Goal: Task Accomplishment & Management: Use online tool/utility

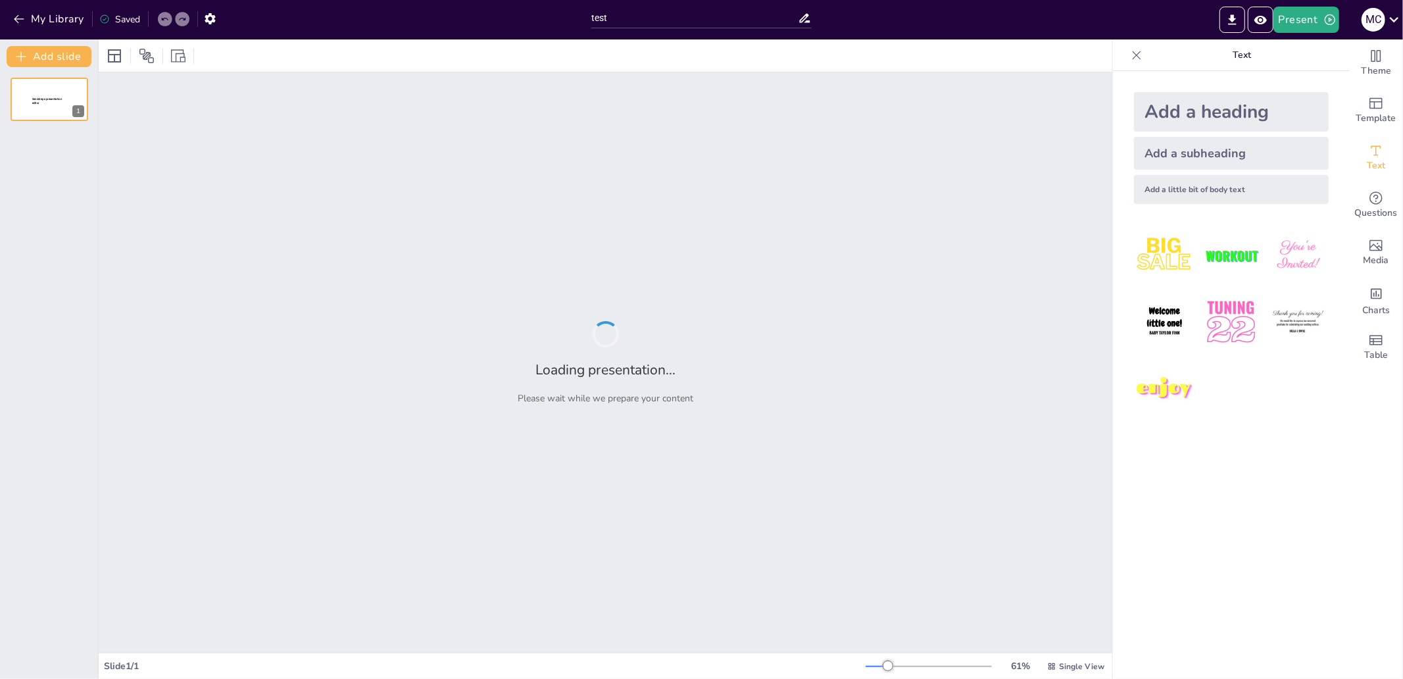
type input "test"
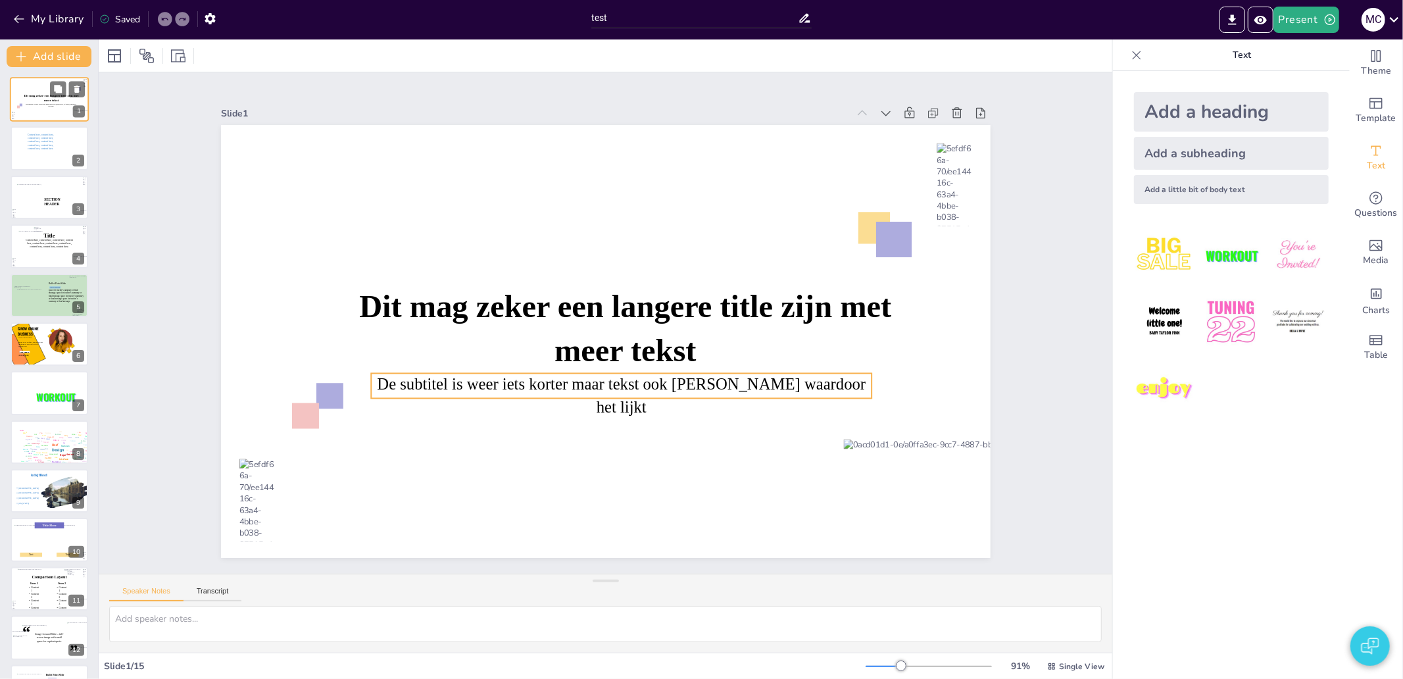
click at [47, 105] on icon at bounding box center [50, 104] width 51 height 3
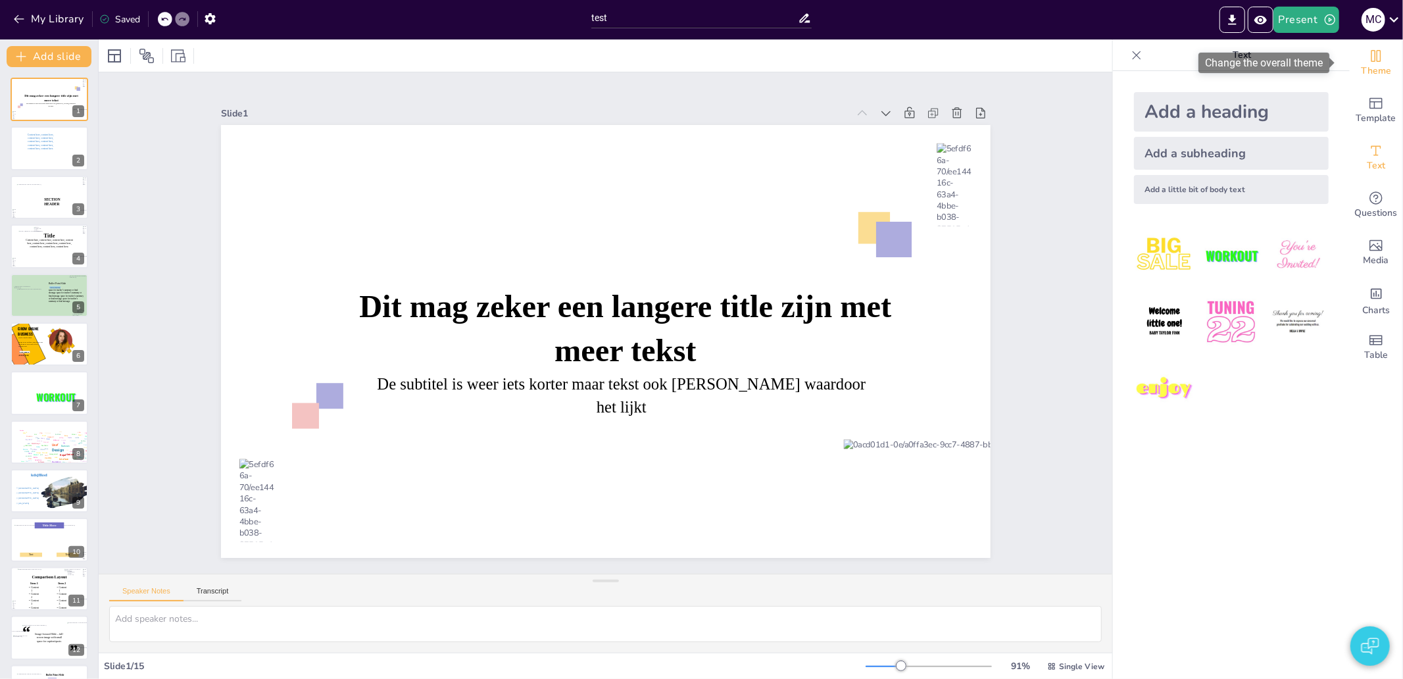
click at [1368, 60] on icon "Change the overall theme" at bounding box center [1376, 56] width 16 height 16
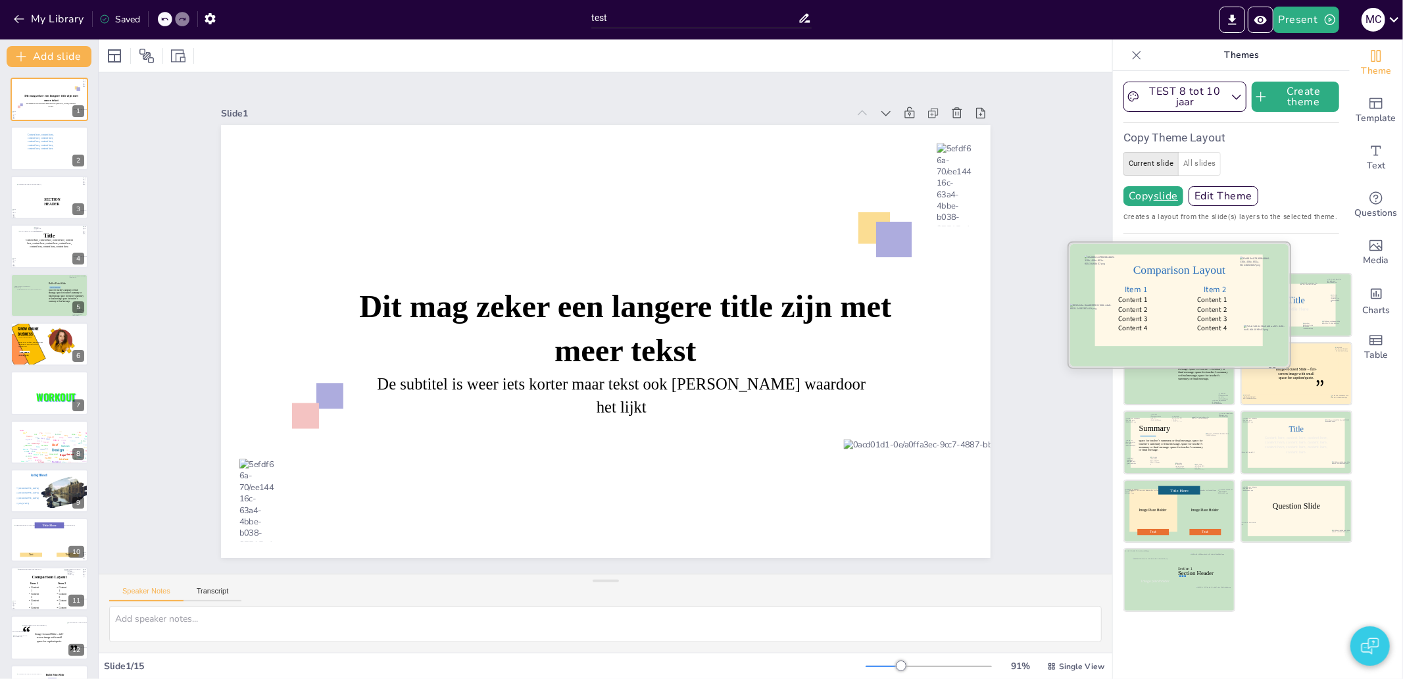
click at [1171, 305] on div at bounding box center [1179, 300] width 168 height 91
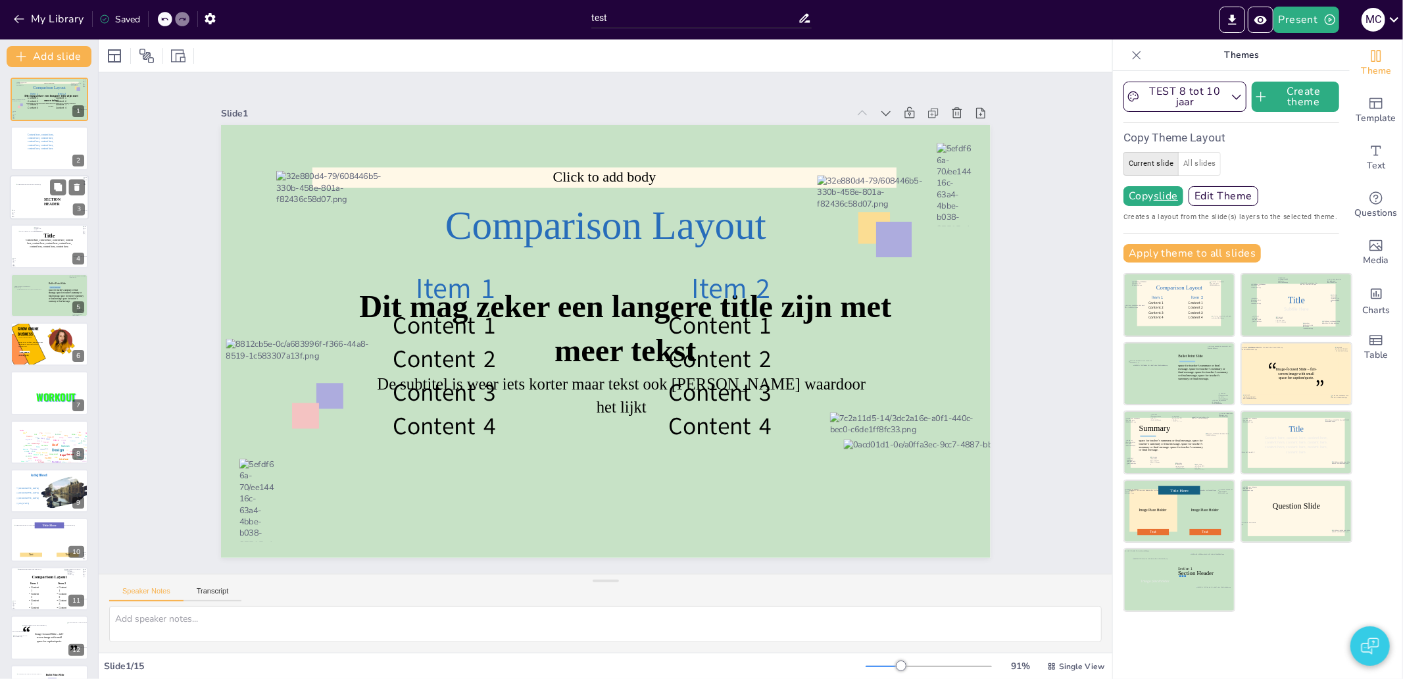
click at [36, 210] on div at bounding box center [29, 196] width 27 height 27
type textarea "2"
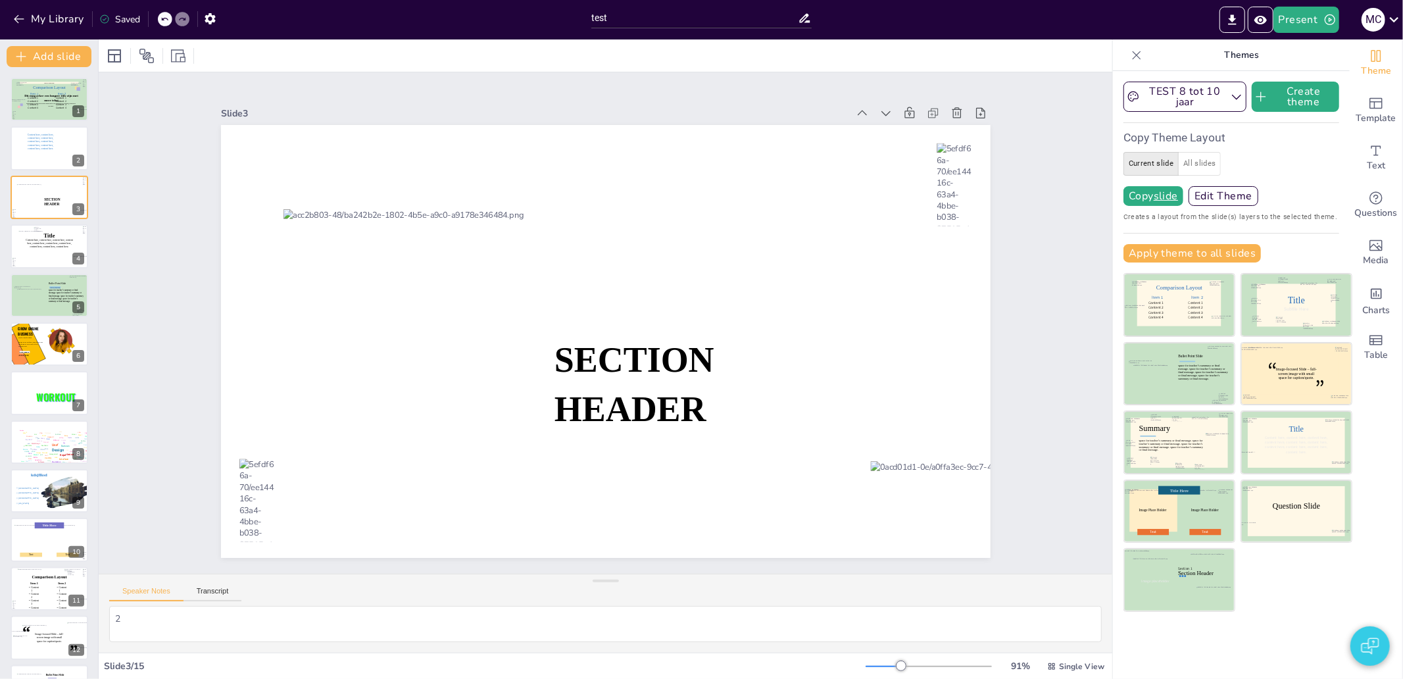
click at [1031, 376] on div "Slide 1 Dit mag zeker een langere title zijn met meer tekst De subtitel is weer…" at bounding box center [606, 323] width 1130 height 870
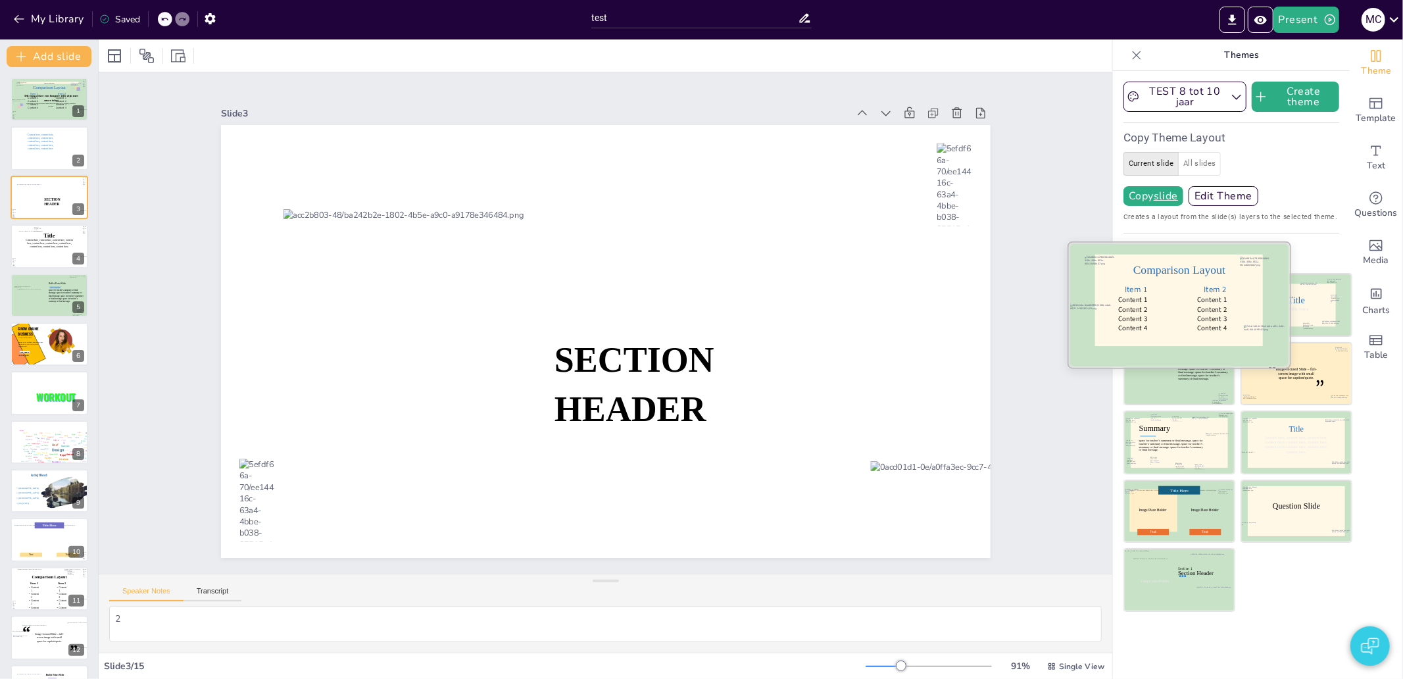
click at [1202, 316] on div "Content 1 Content 2 Content 3 Content 4" at bounding box center [1215, 314] width 36 height 38
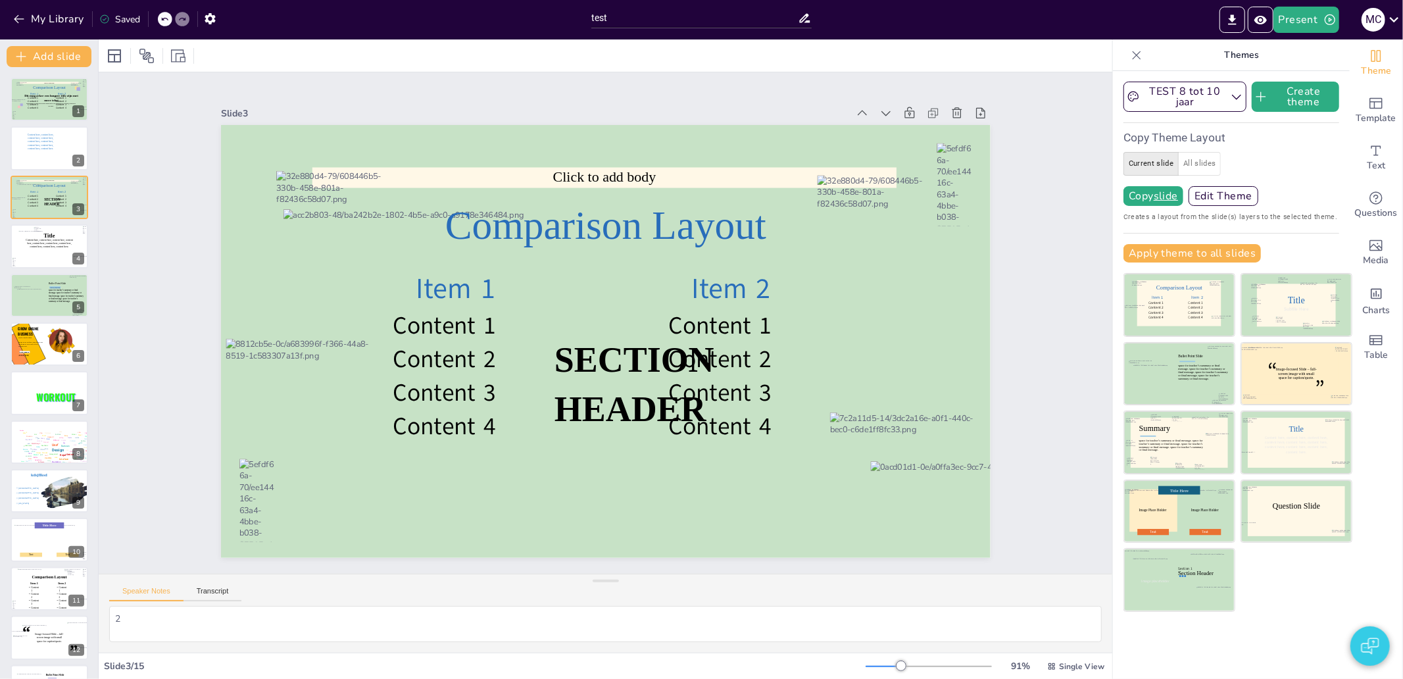
click at [168, 21] on icon at bounding box center [164, 19] width 8 height 8
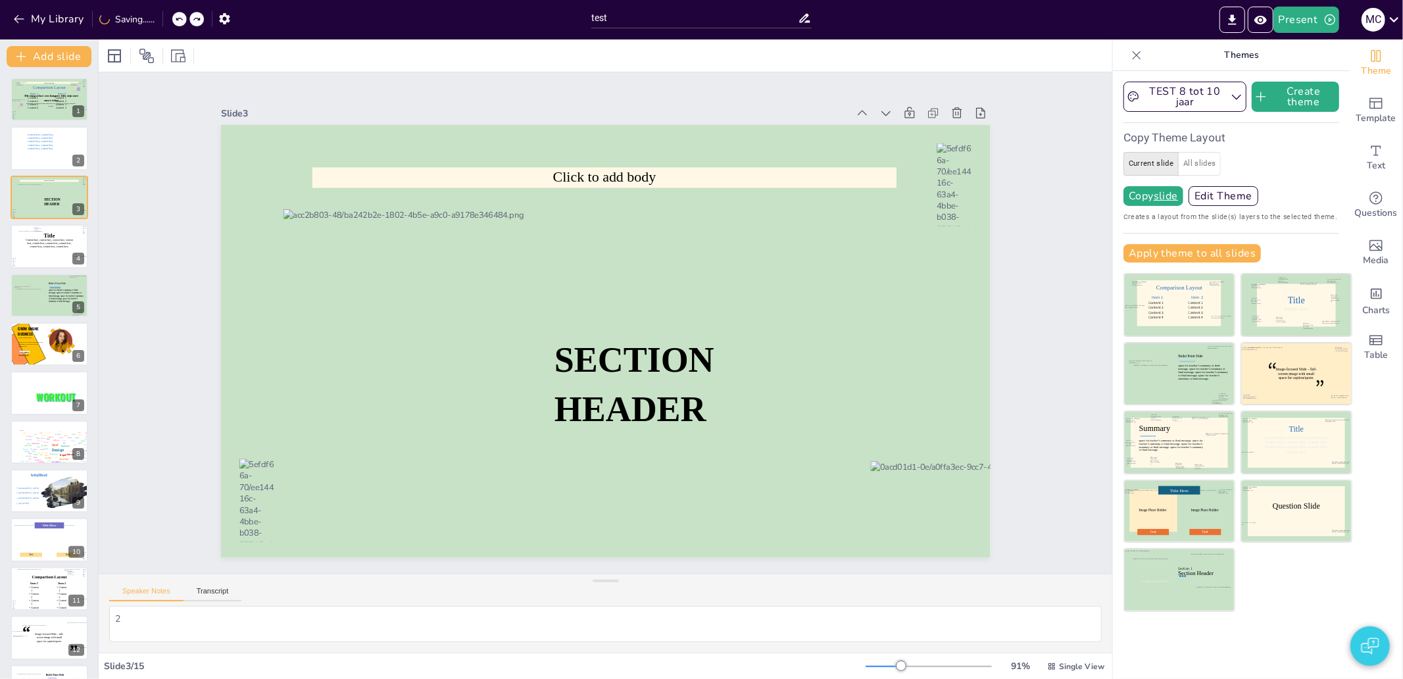
click at [168, 21] on div "My Library Saving......" at bounding box center [118, 19] width 237 height 24
click at [159, 20] on div at bounding box center [165, 19] width 14 height 14
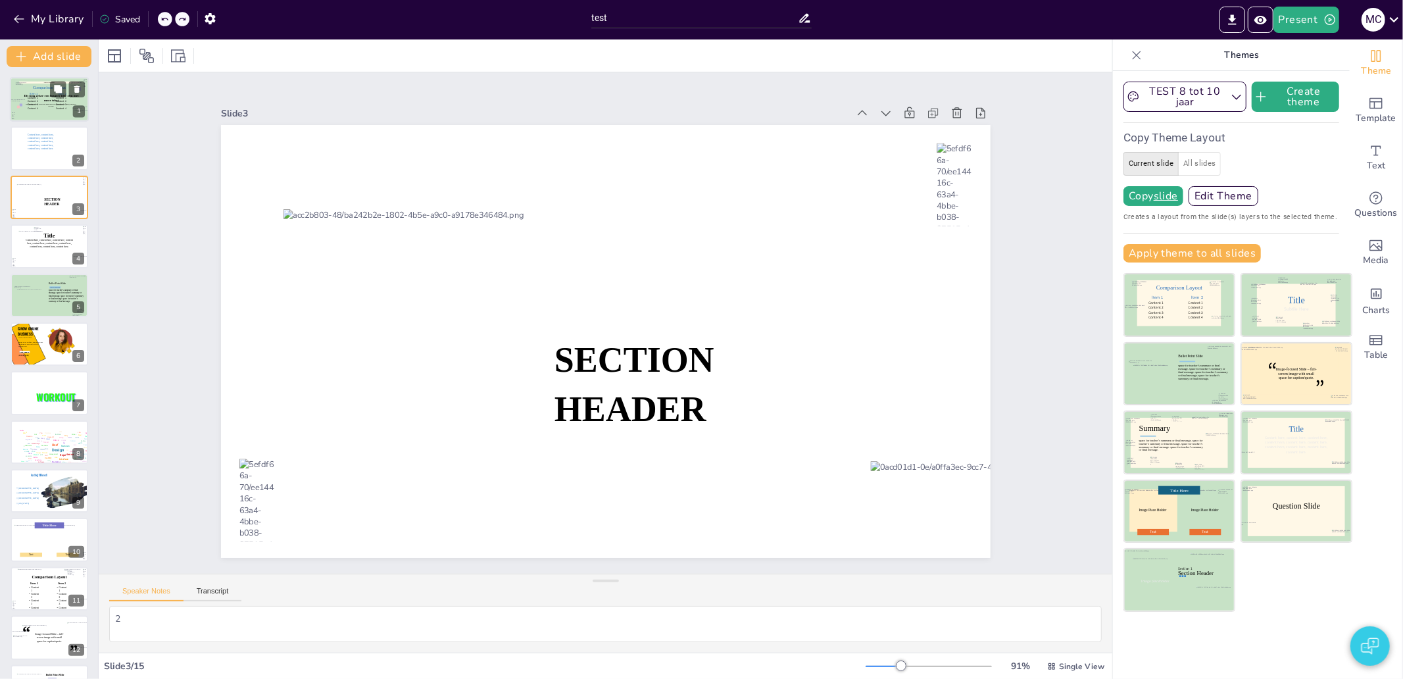
click at [60, 101] on span "Content 1 Content 2 Content 3 Content 4" at bounding box center [61, 103] width 11 height 14
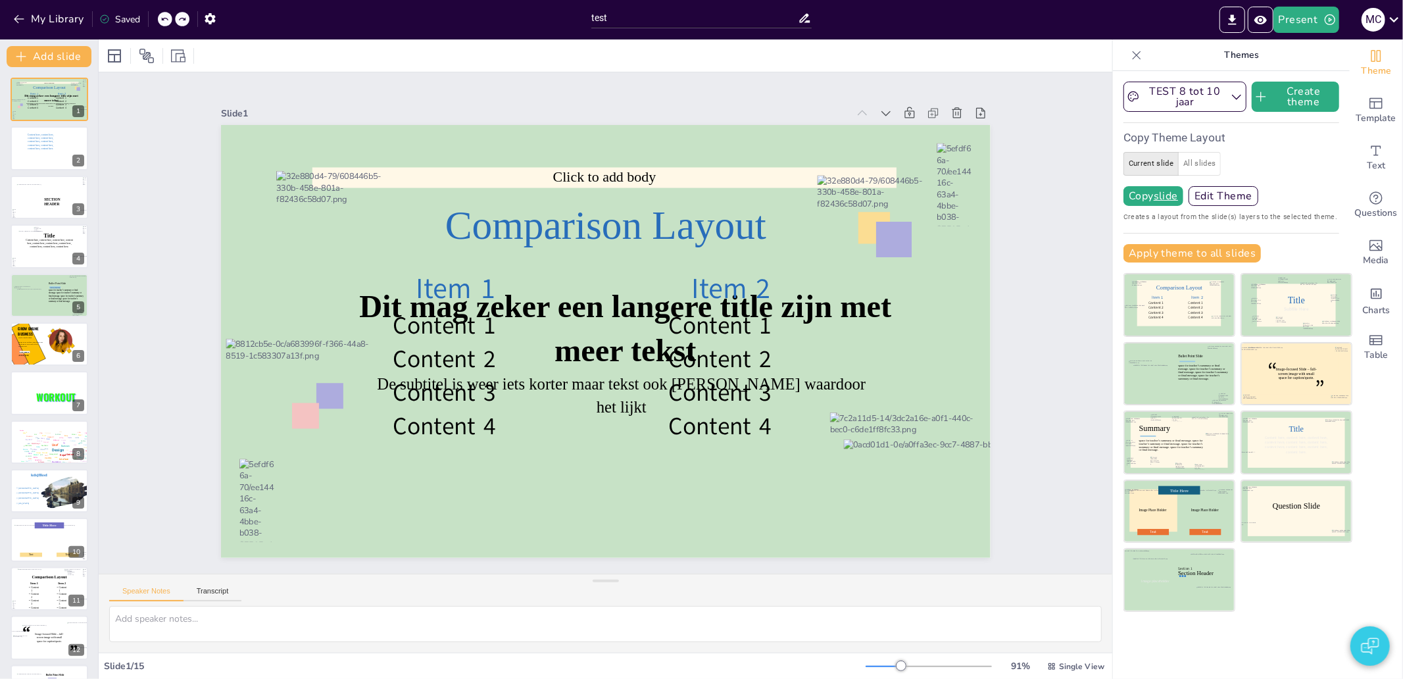
click at [167, 20] on icon at bounding box center [164, 19] width 8 height 8
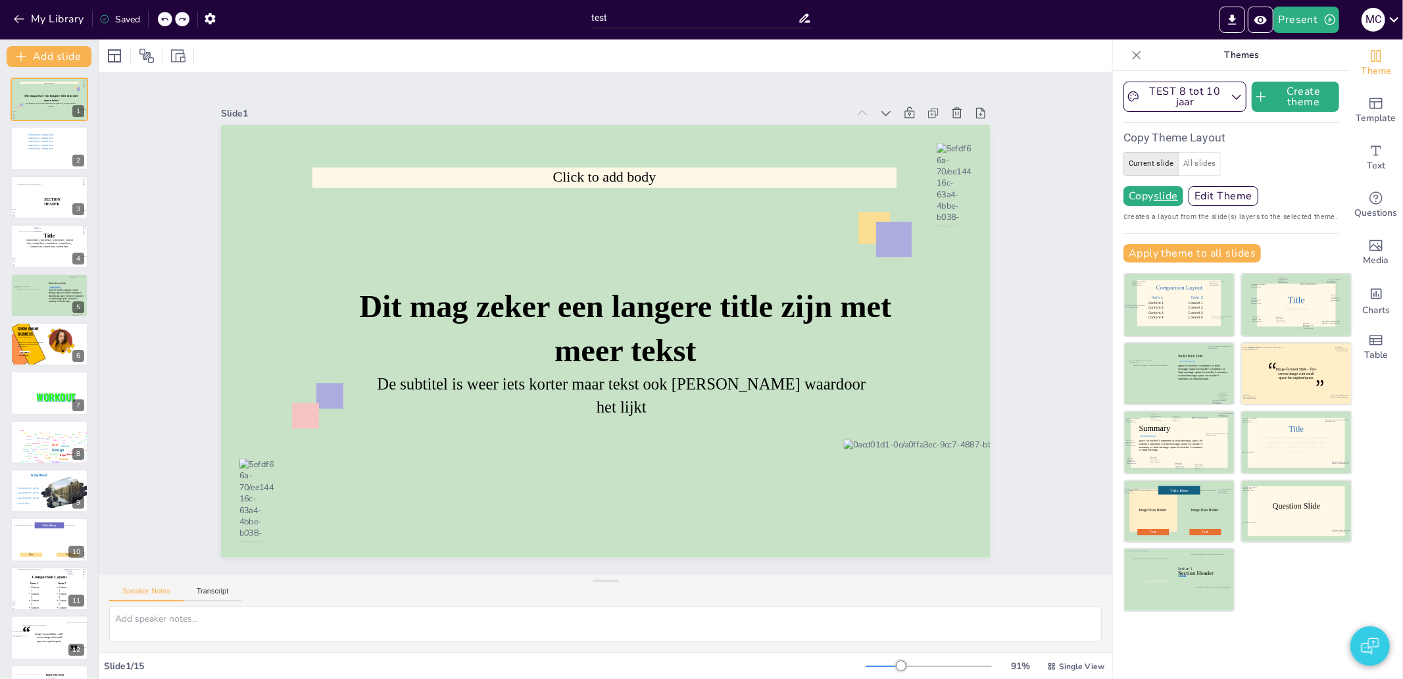
click at [167, 20] on icon at bounding box center [164, 19] width 8 height 8
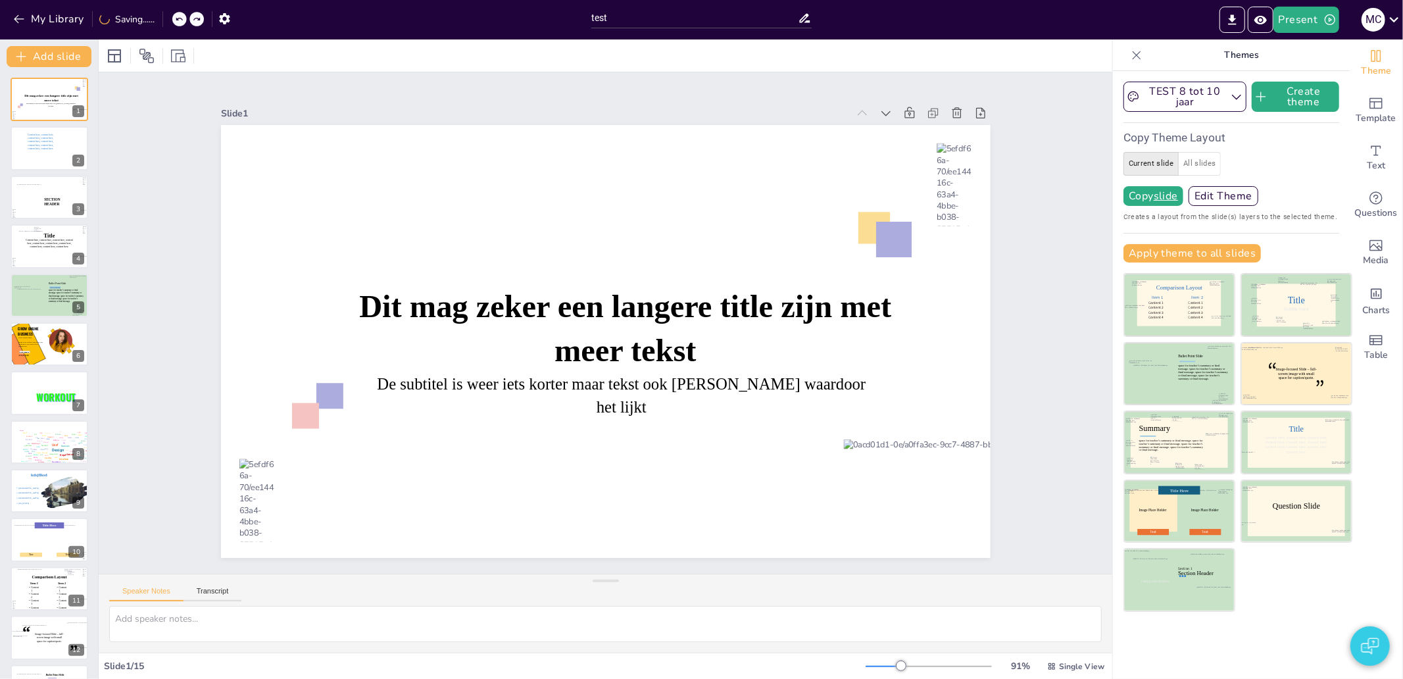
click at [167, 20] on div "My Library Saving......" at bounding box center [118, 19] width 237 height 24
click at [1133, 55] on icon at bounding box center [1137, 55] width 9 height 9
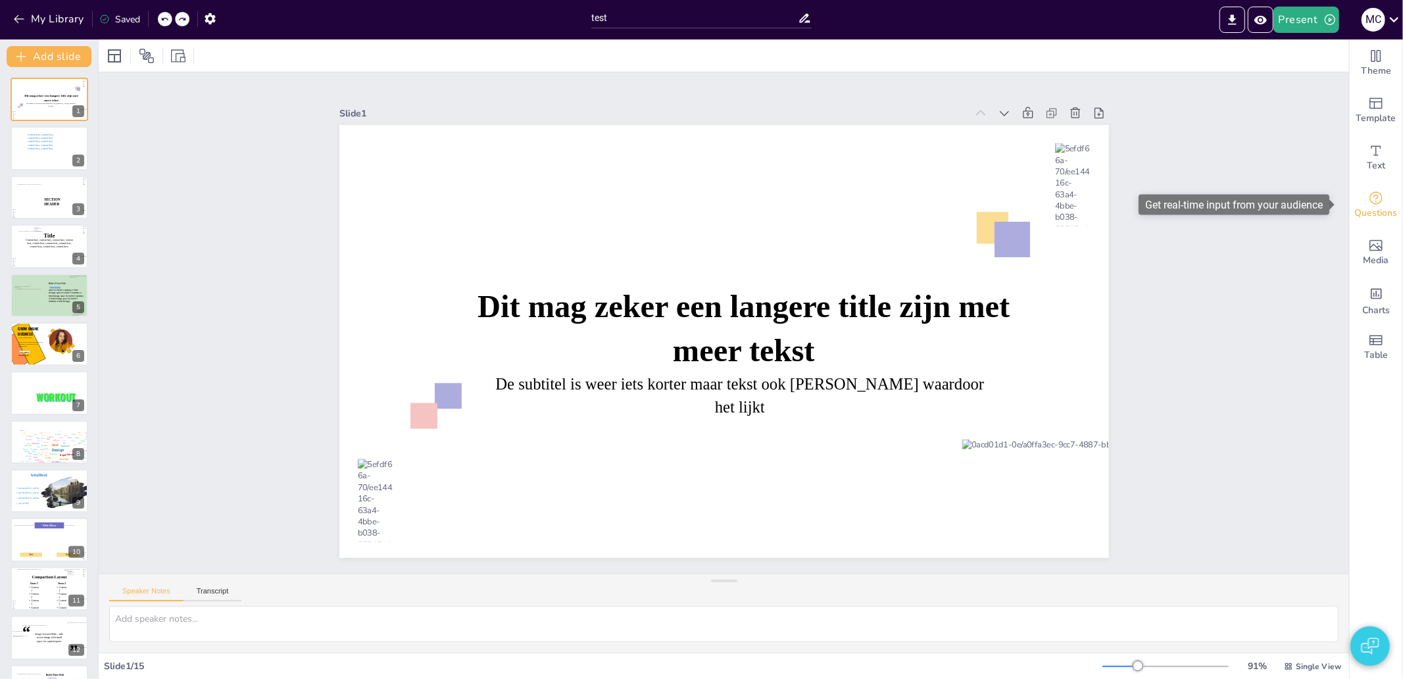
click at [1371, 217] on span "Questions" at bounding box center [1376, 213] width 43 height 14
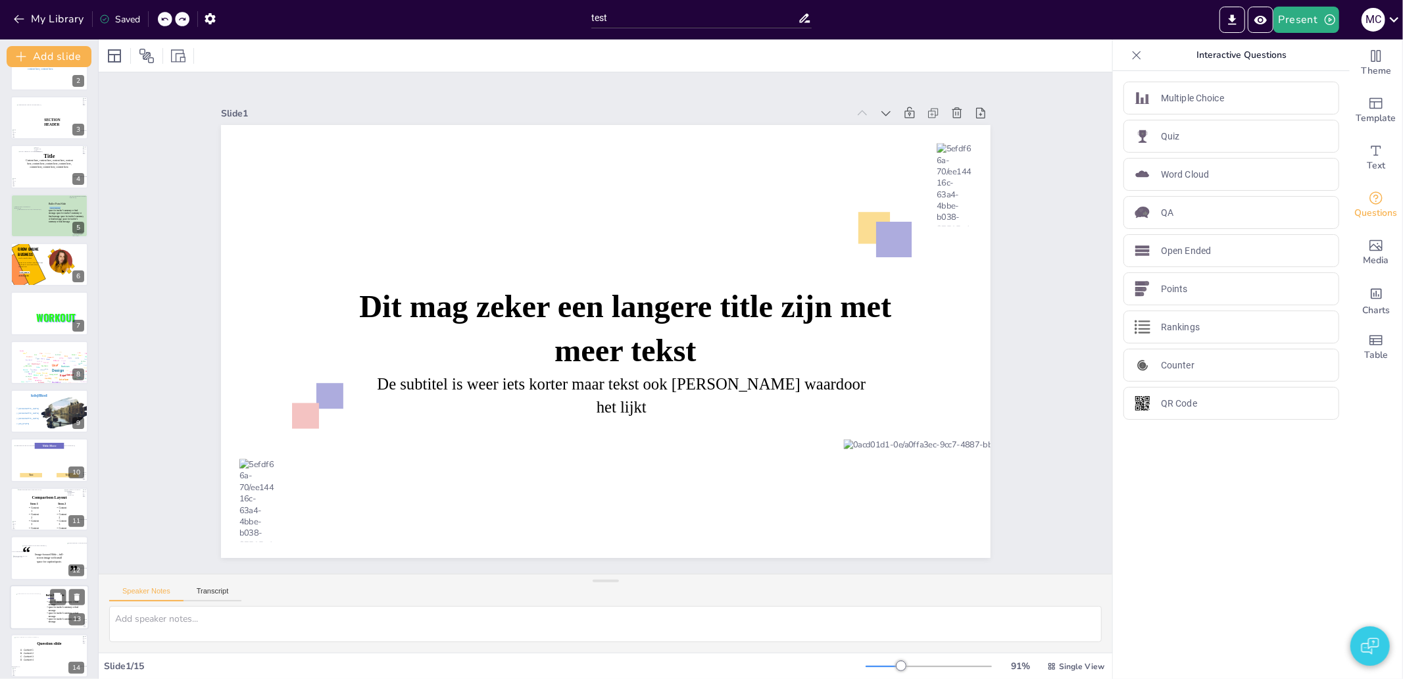
scroll to position [137, 0]
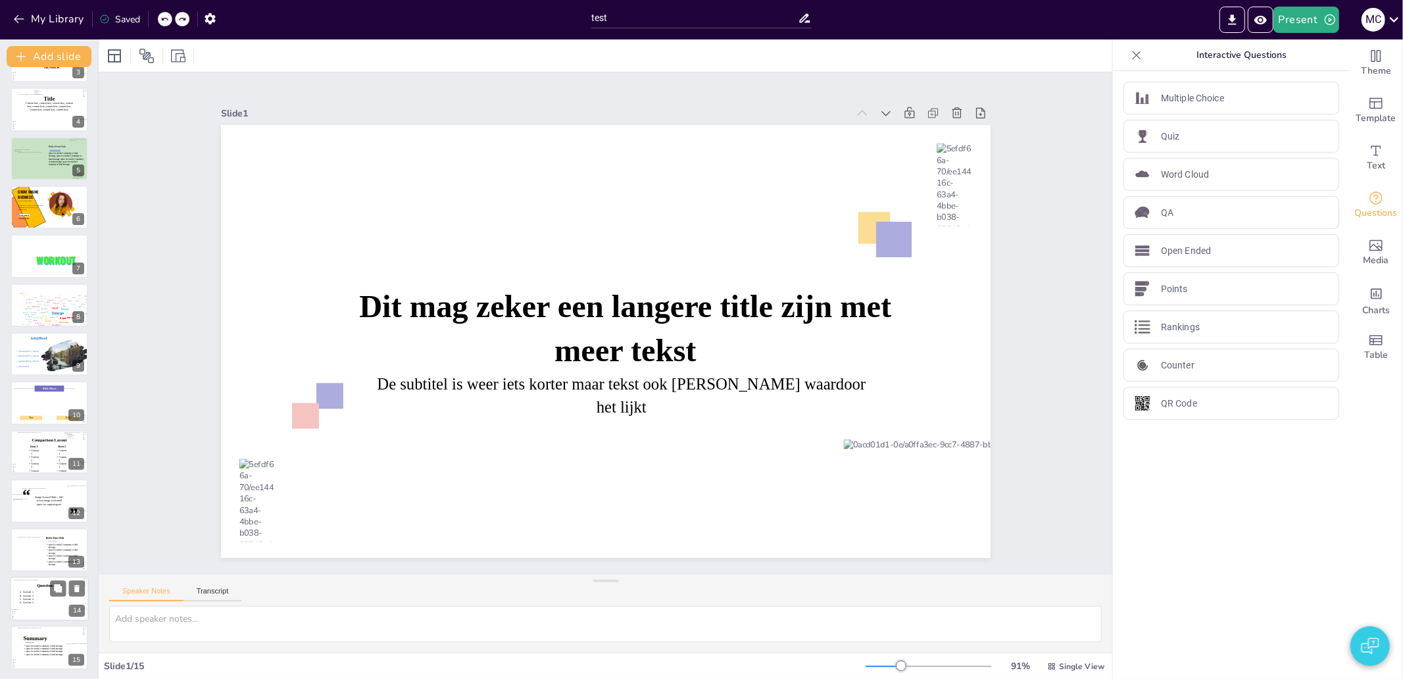
click at [46, 587] on icon at bounding box center [48, 586] width 61 height 6
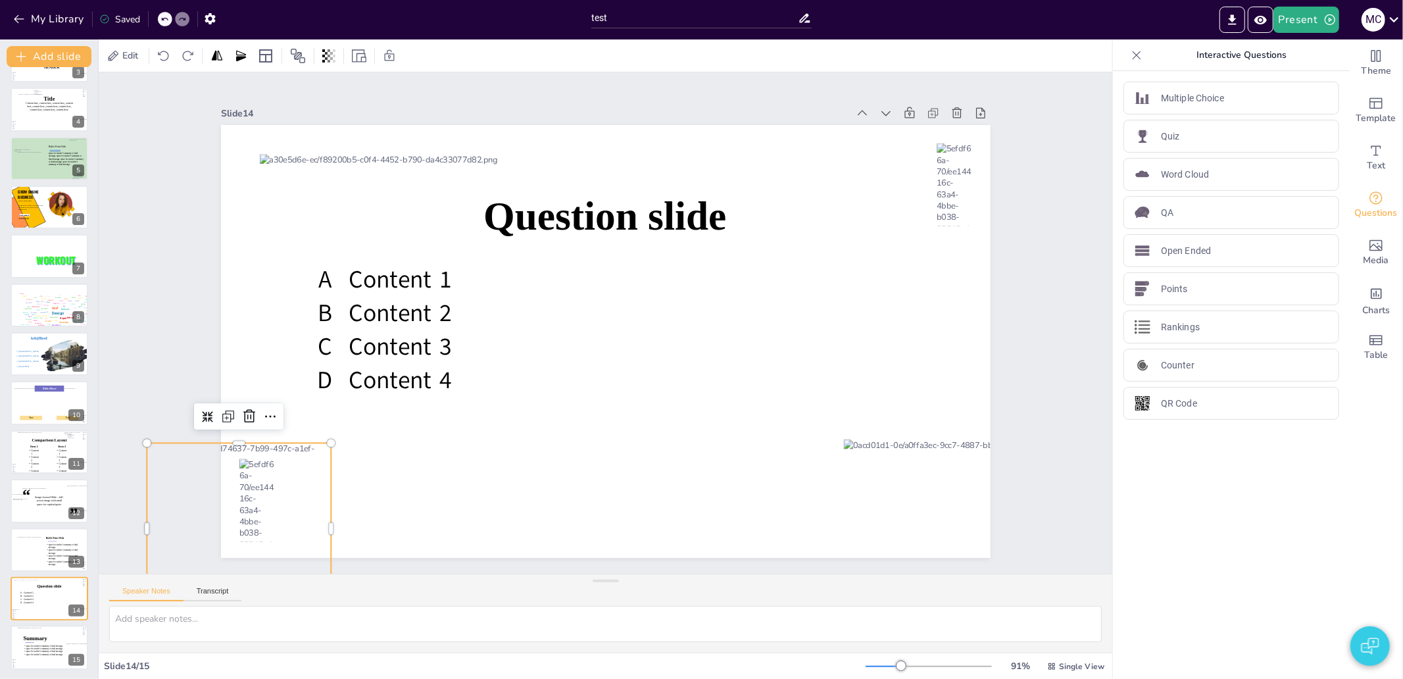
click at [270, 314] on div at bounding box center [207, 188] width 251 height 252
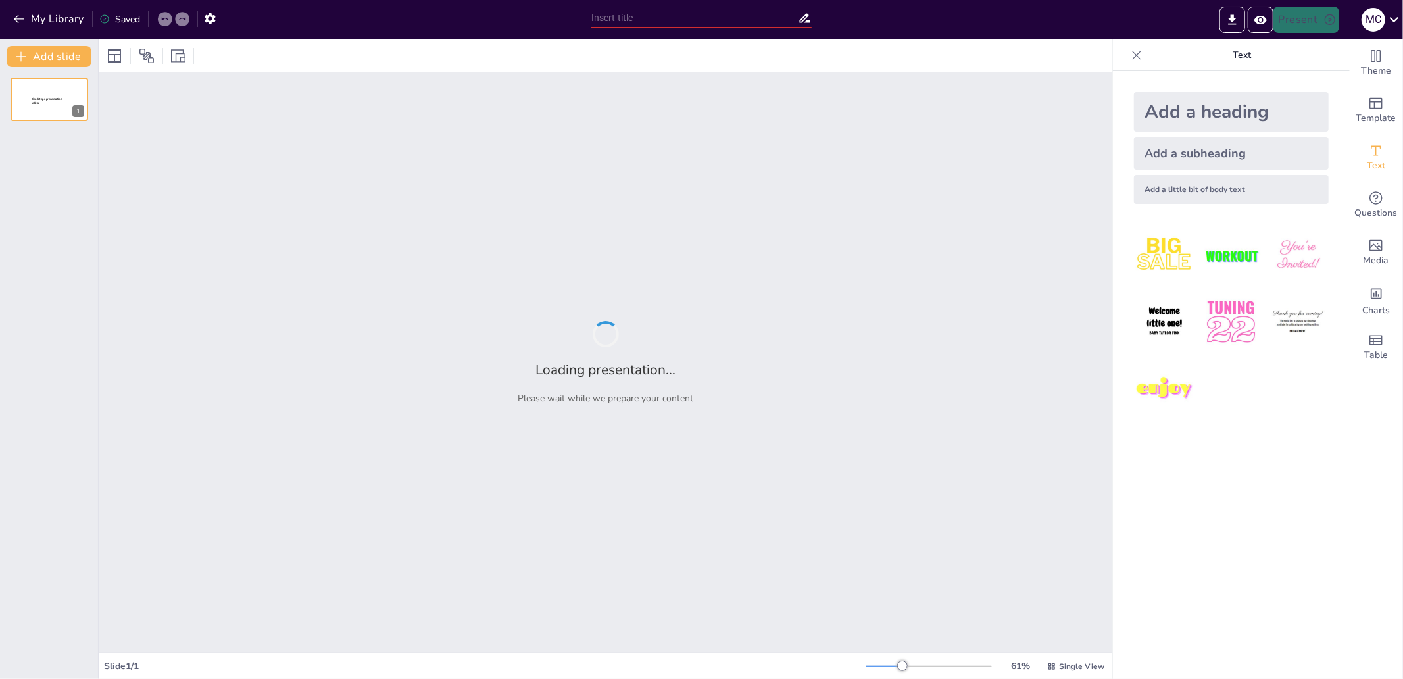
type input "test"
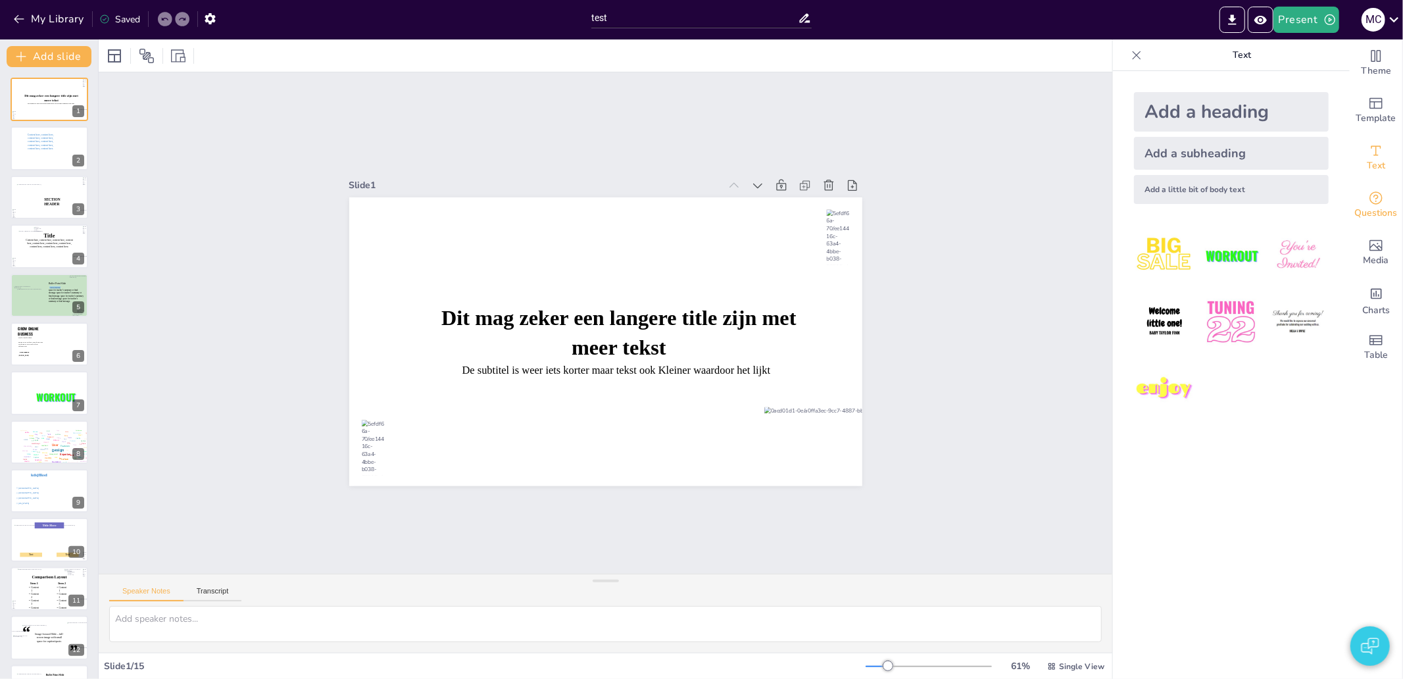
click at [1357, 208] on span "Questions" at bounding box center [1376, 213] width 43 height 14
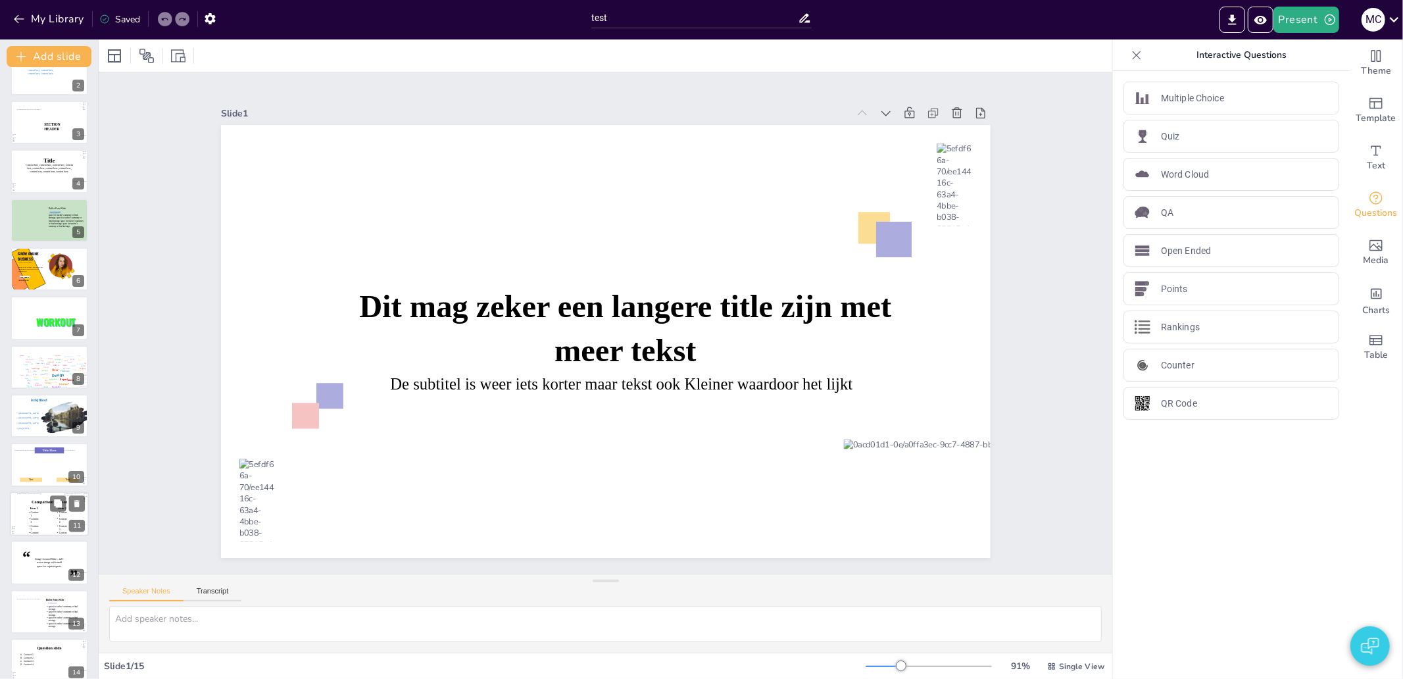
scroll to position [137, 0]
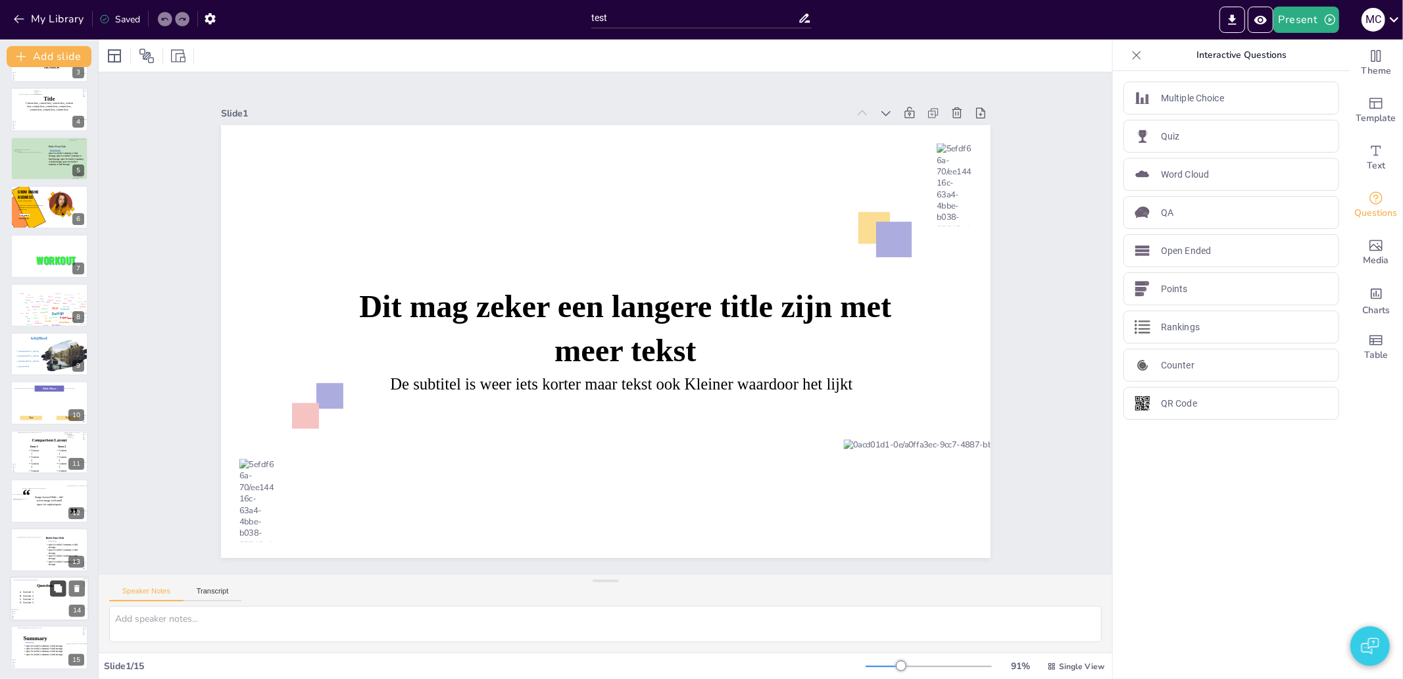
click at [51, 594] on button at bounding box center [58, 588] width 16 height 16
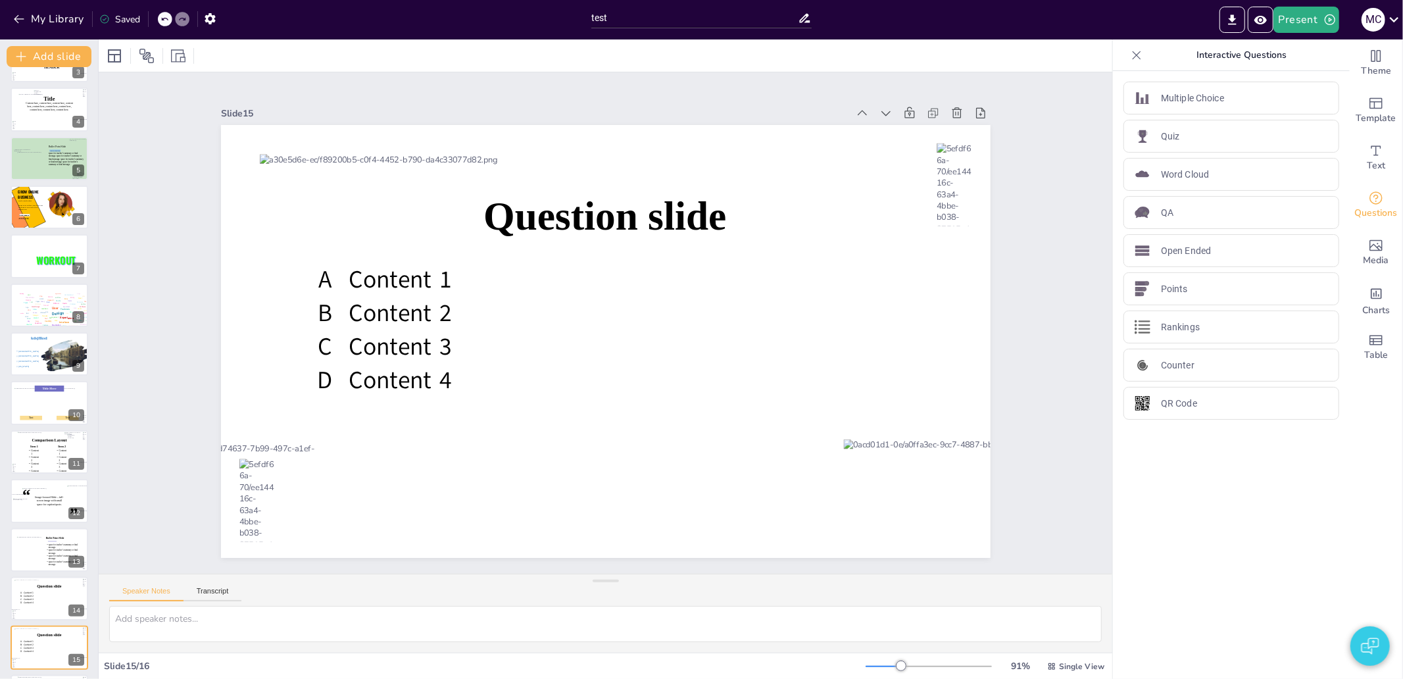
scroll to position [186, 0]
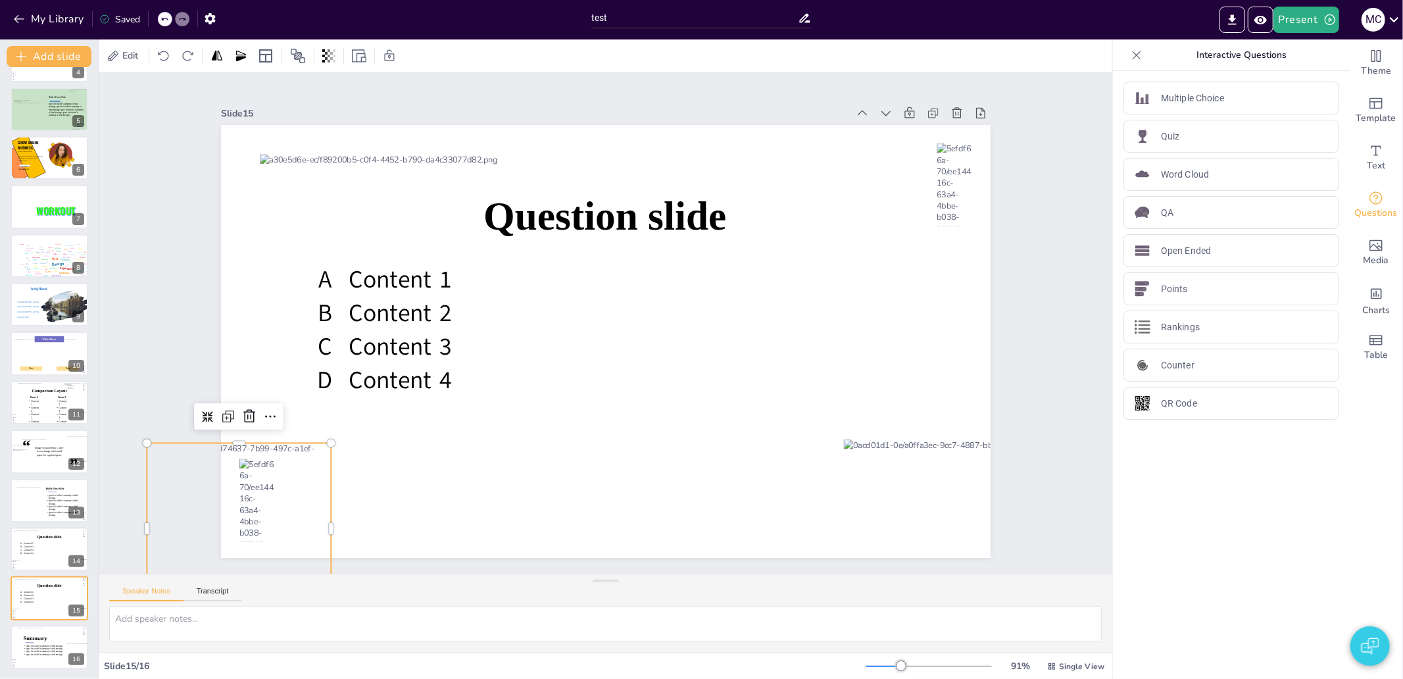
click at [287, 314] on div at bounding box center [207, 188] width 251 height 252
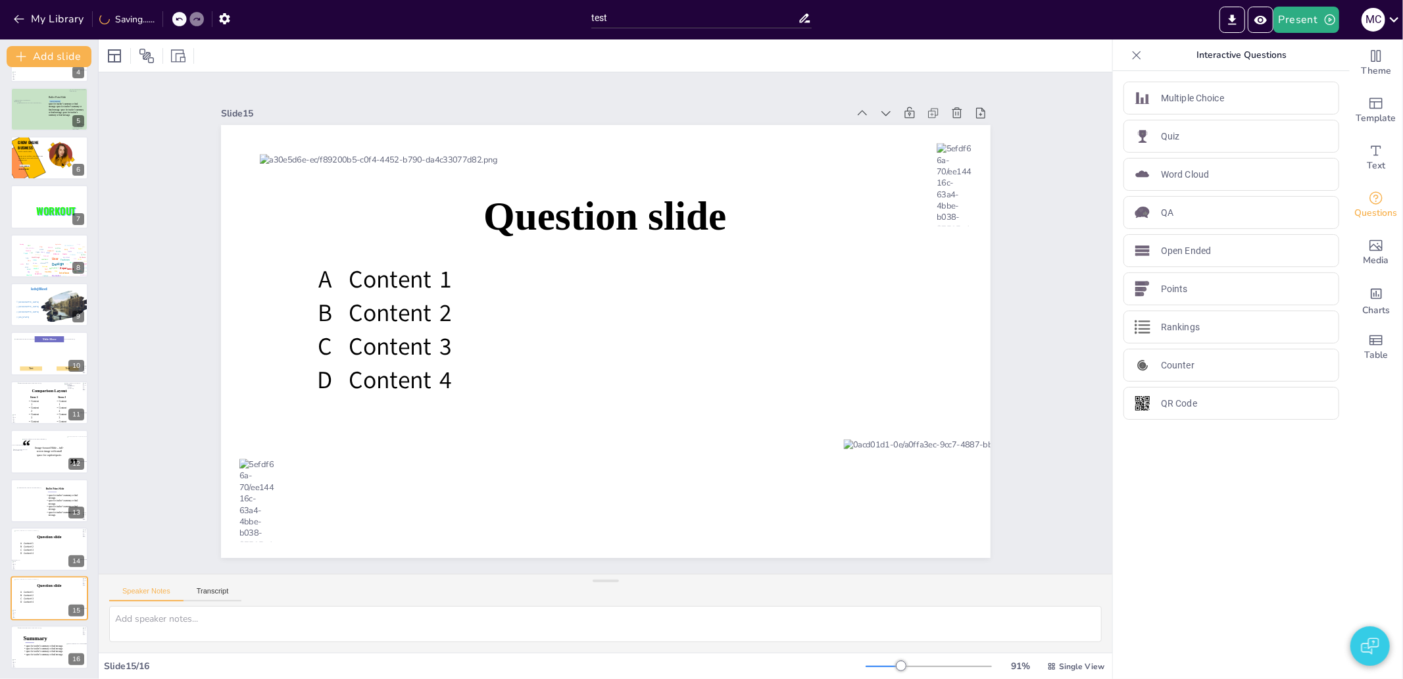
click at [198, 412] on div "Slide 1 Dit mag zeker een langere title zijn met meer tekst De subtitel is weer…" at bounding box center [605, 323] width 843 height 470
click at [1198, 166] on div "Word Cloud" at bounding box center [1231, 174] width 216 height 33
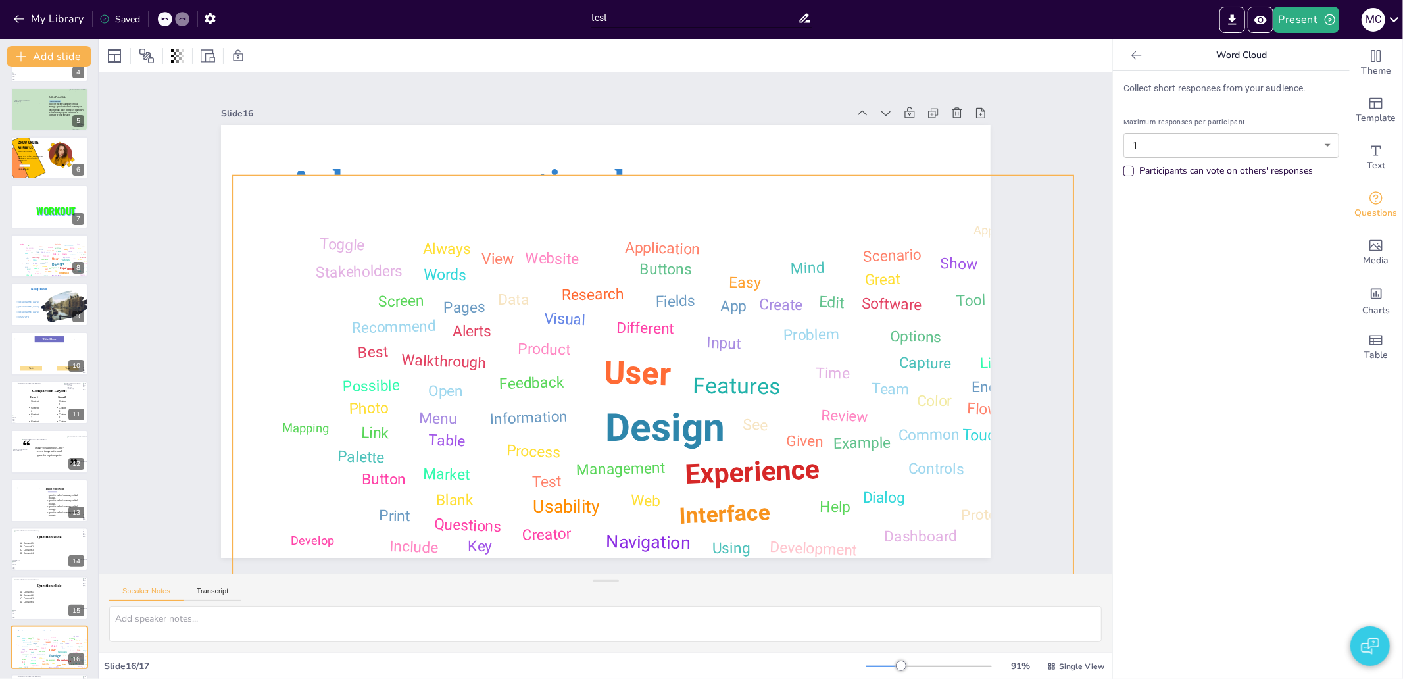
drag, startPoint x: 725, startPoint y: 189, endPoint x: 773, endPoint y: 252, distance: 78.8
click at [773, 252] on div "Design User Experience Interface Features Navigation Usability Test Process Inf…" at bounding box center [578, 423] width 913 height 887
click at [659, 148] on icon at bounding box center [664, 149] width 11 height 2
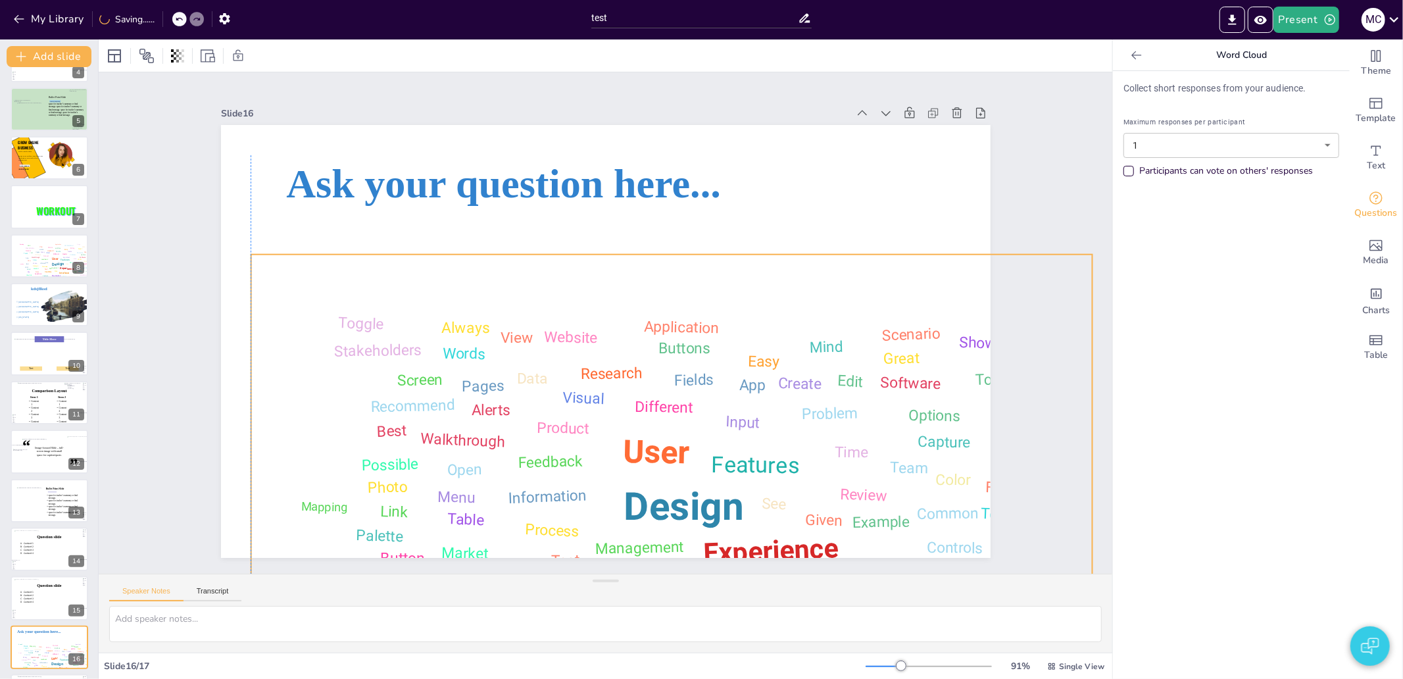
drag, startPoint x: 277, startPoint y: 246, endPoint x: 297, endPoint y: 325, distance: 81.3
click at [297, 325] on div "Design User Experience Interface Features Navigation Usability Test Process Inf…" at bounding box center [671, 494] width 817 height 457
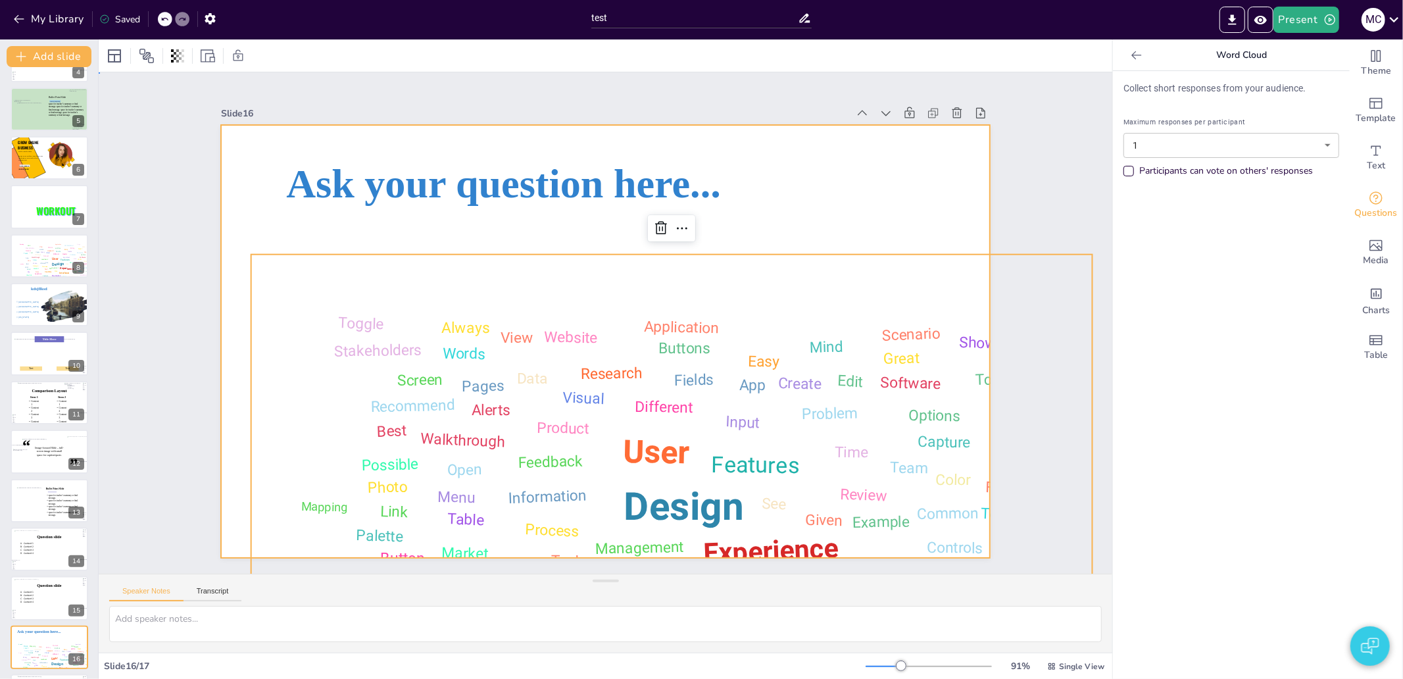
click at [230, 155] on div at bounding box center [603, 340] width 810 height 511
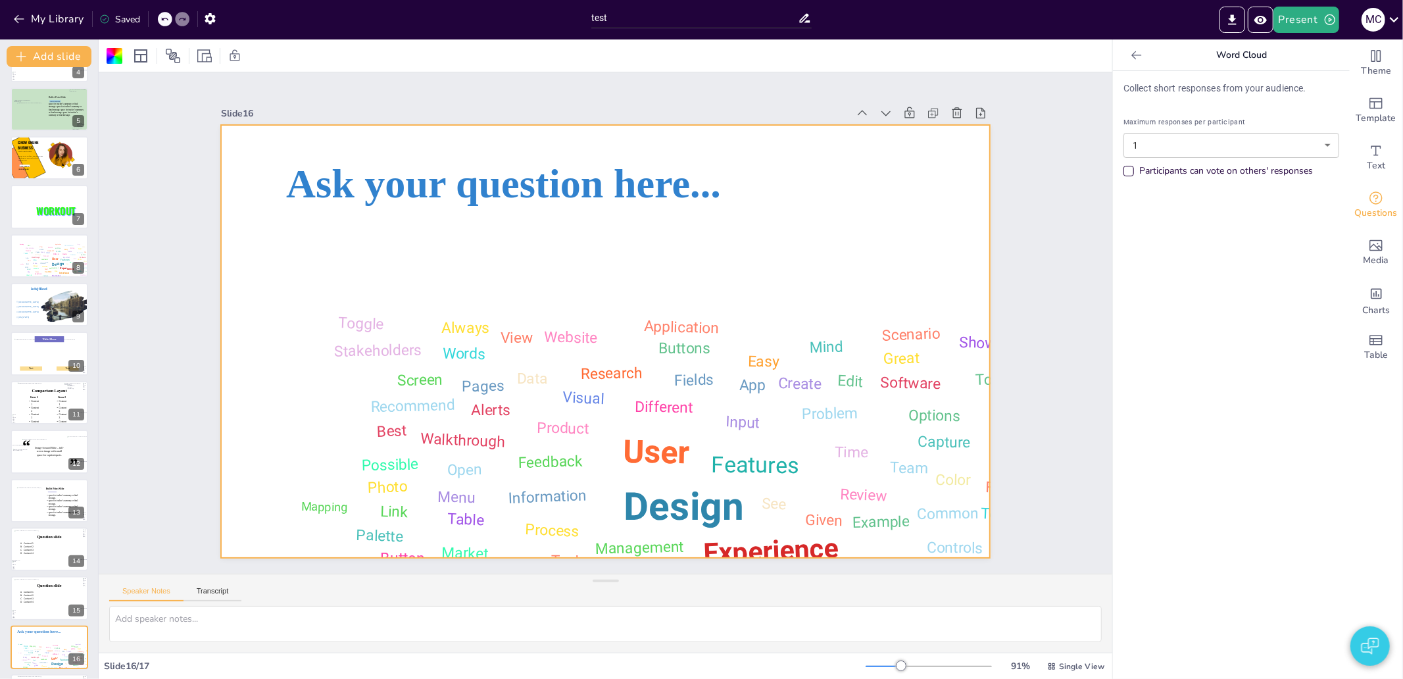
click at [230, 154] on div at bounding box center [605, 341] width 769 height 433
click at [233, 149] on div at bounding box center [593, 336] width 862 height 837
click at [37, 595] on icon at bounding box center [49, 599] width 62 height 18
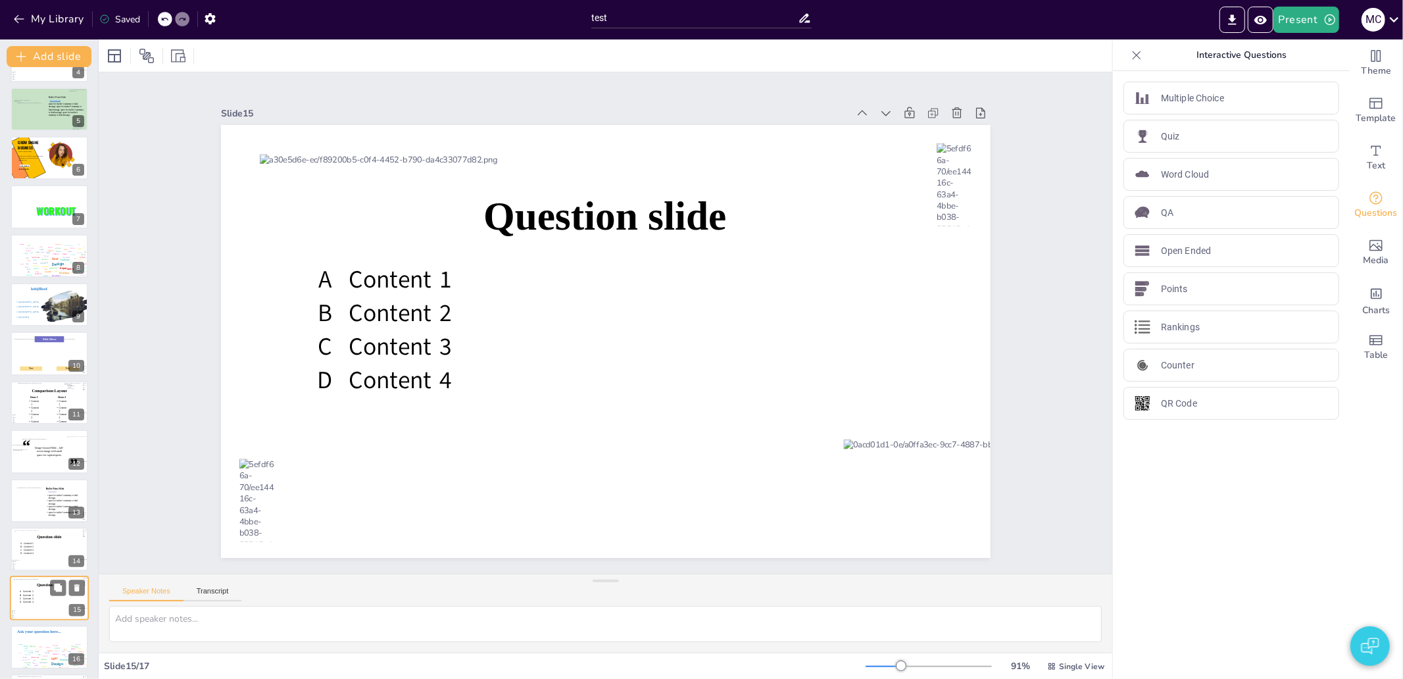
scroll to position [235, 0]
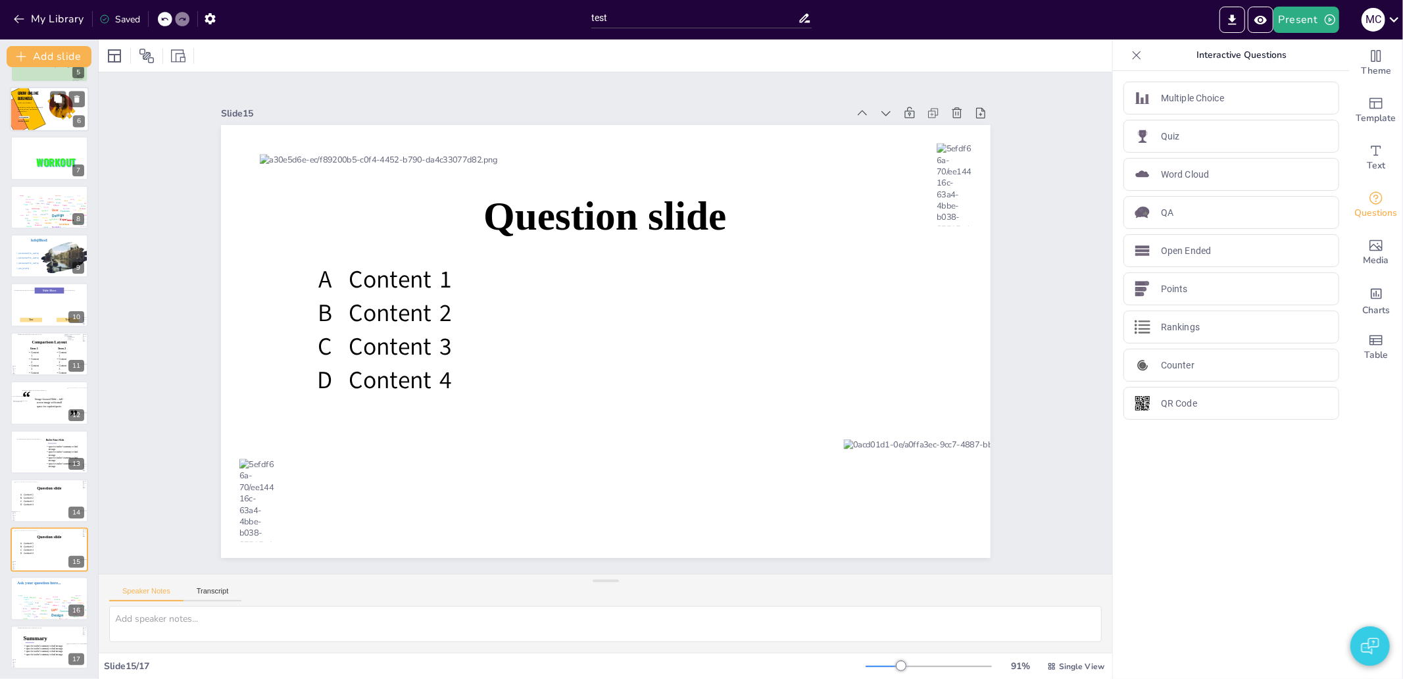
click at [30, 113] on icon at bounding box center [28, 108] width 35 height 47
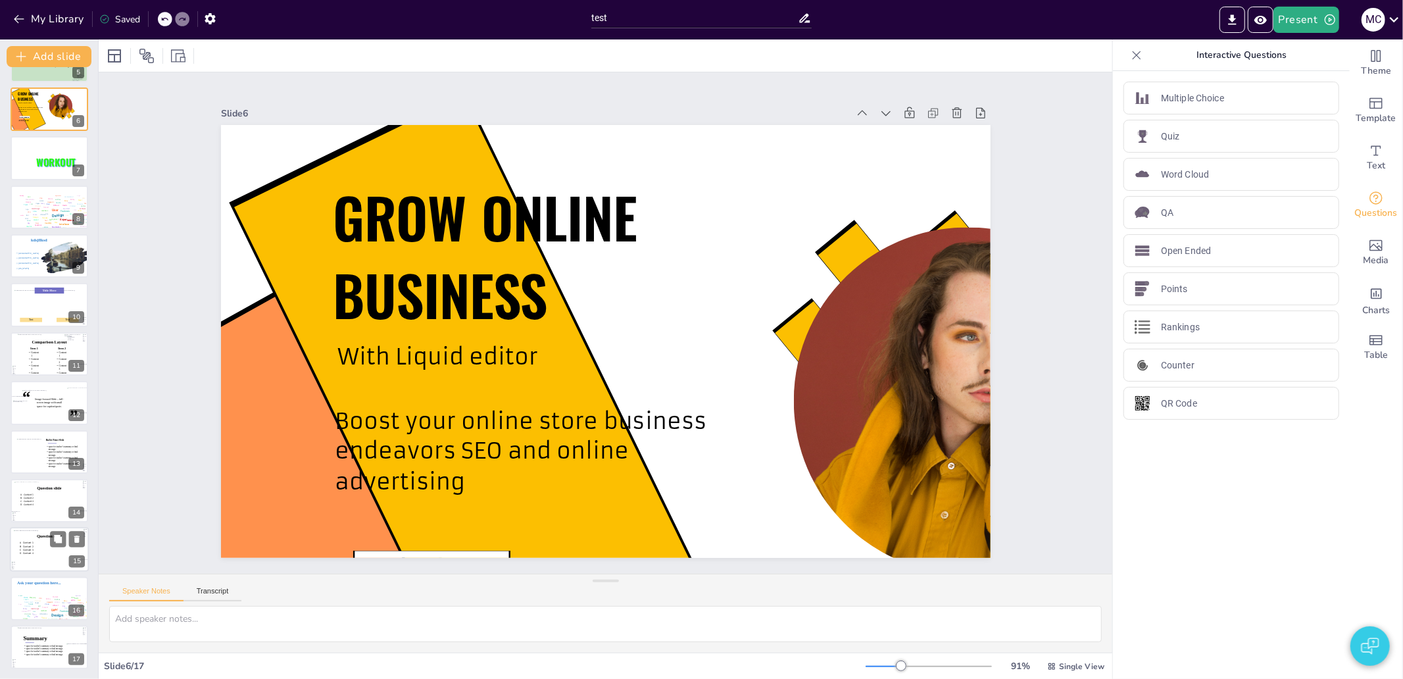
click at [34, 544] on icon at bounding box center [49, 550] width 62 height 18
